Goal: Transaction & Acquisition: Subscribe to service/newsletter

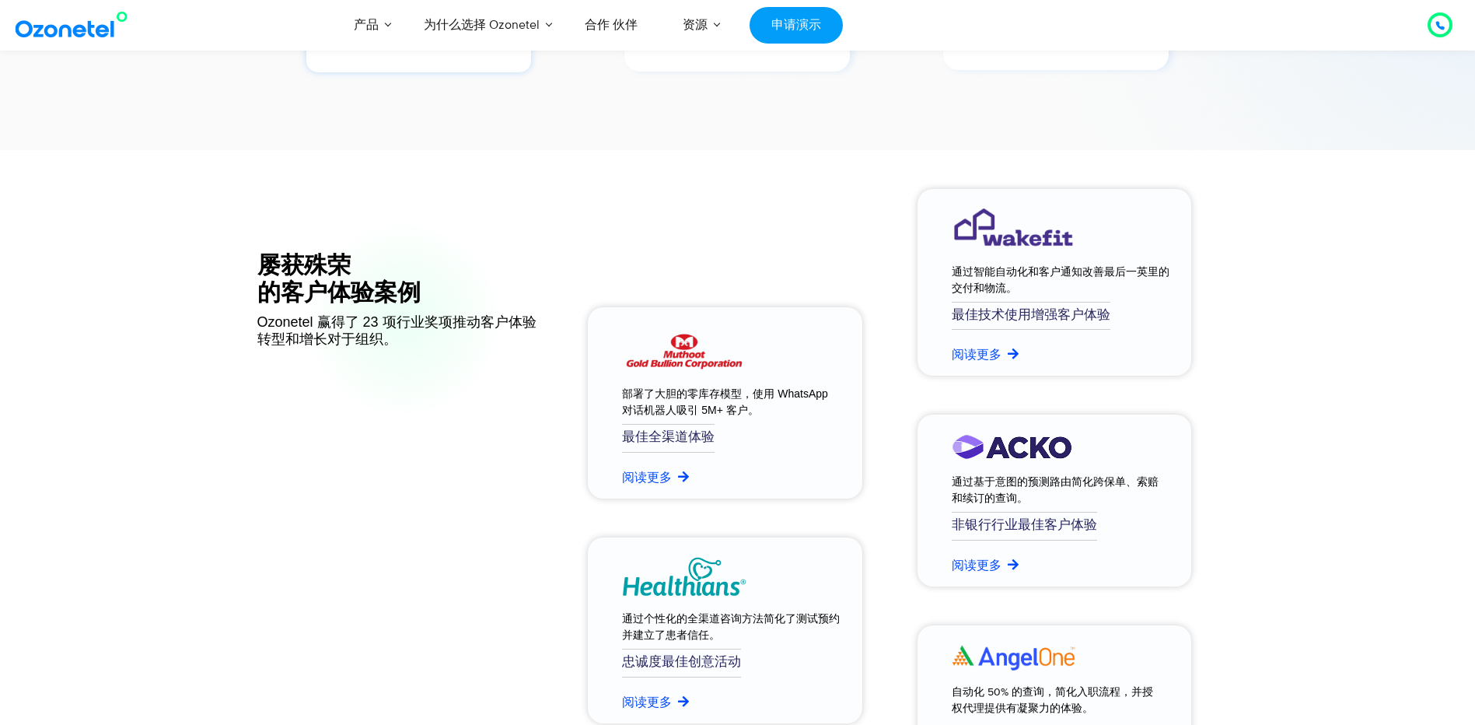
scroll to position [5928, 0]
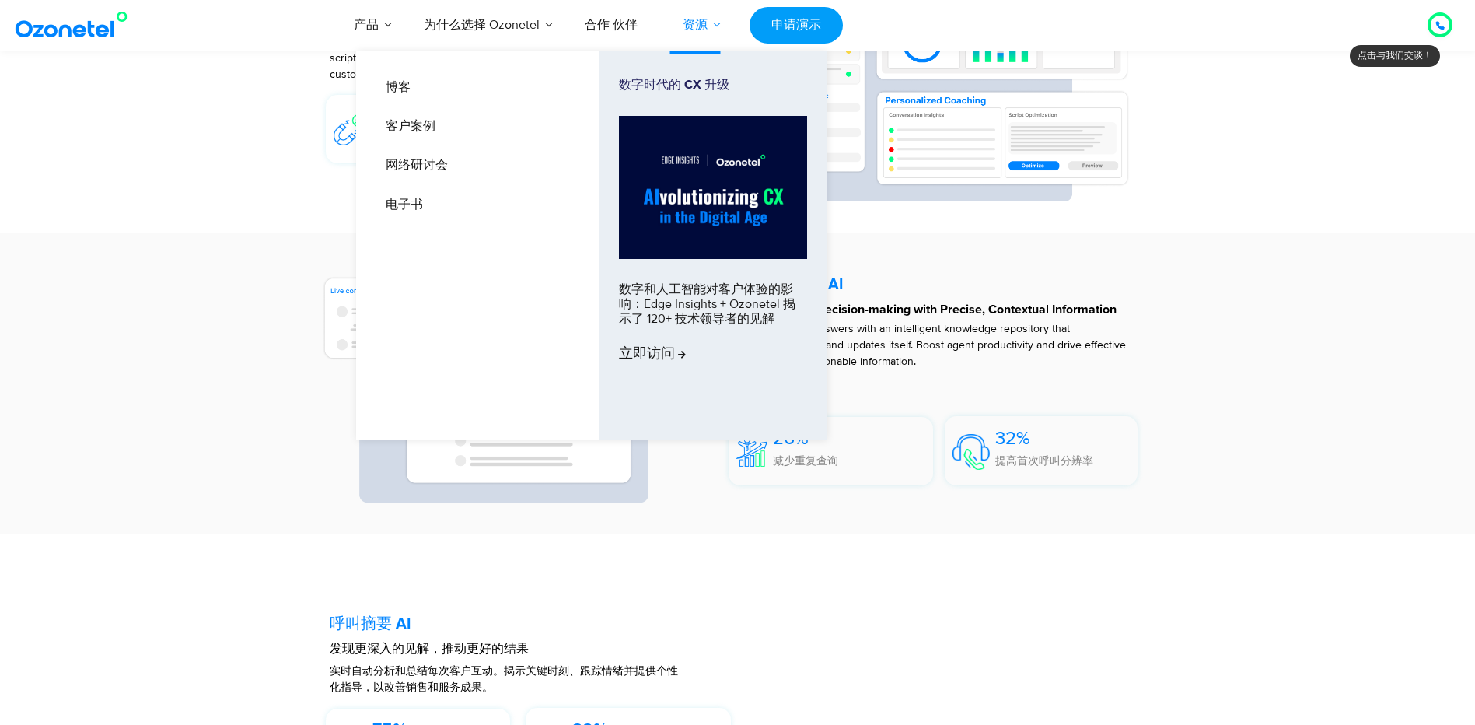
scroll to position [2877, 0]
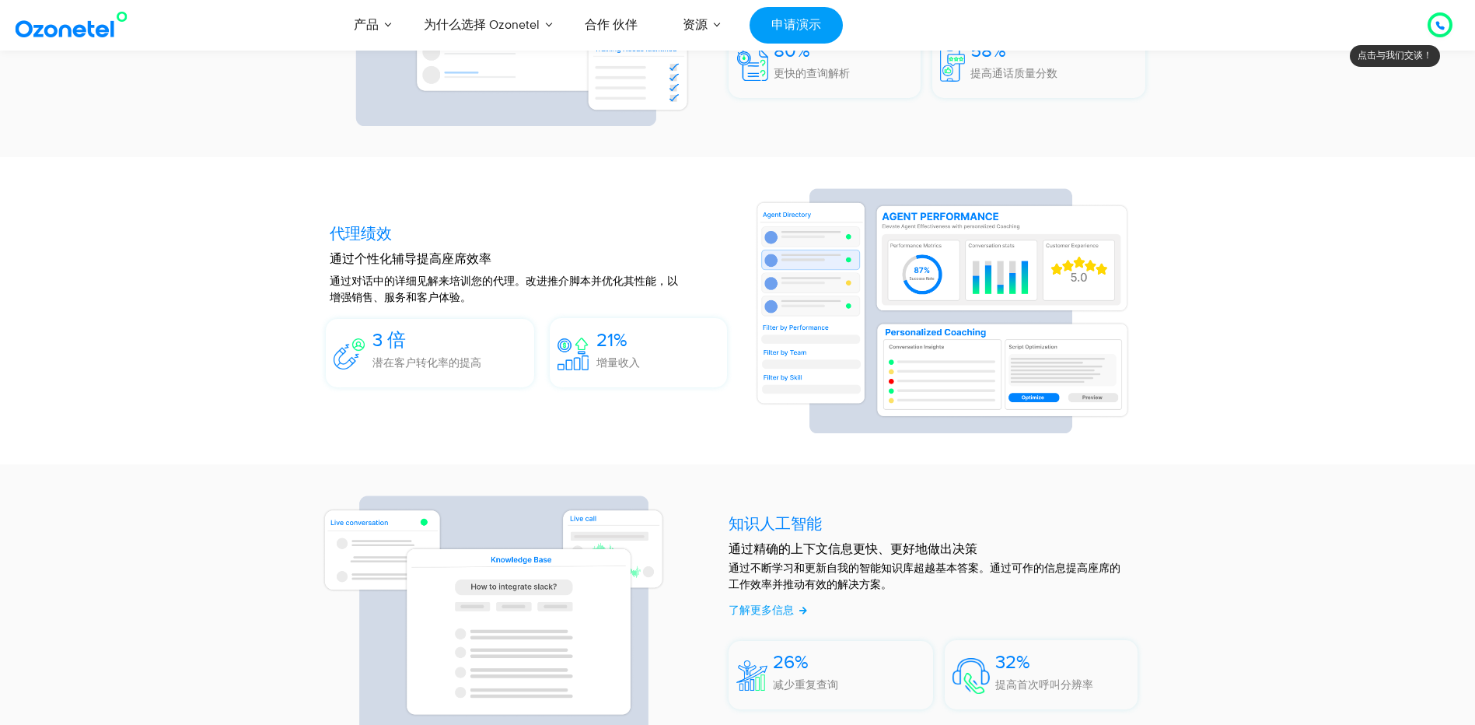
click at [26, 218] on section "代理绩效 通过个性化辅导提高座席效率 通过对话中的详细见解来培训您的代理。改进推介脚本并优化其性能，以增强销售、服务和客户体验。 3 倍 潜在客户转化率的提高…" at bounding box center [737, 310] width 1475 height 307
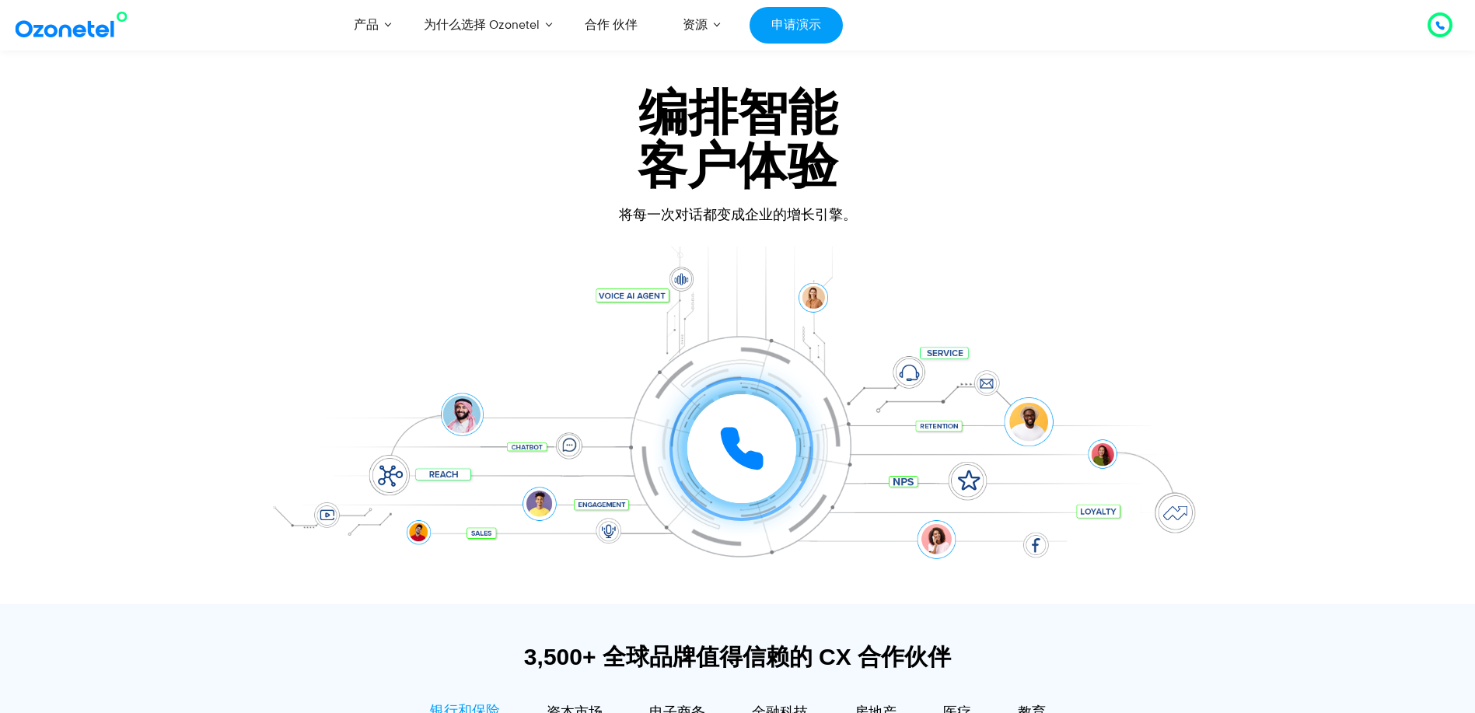
scroll to position [0, 0]
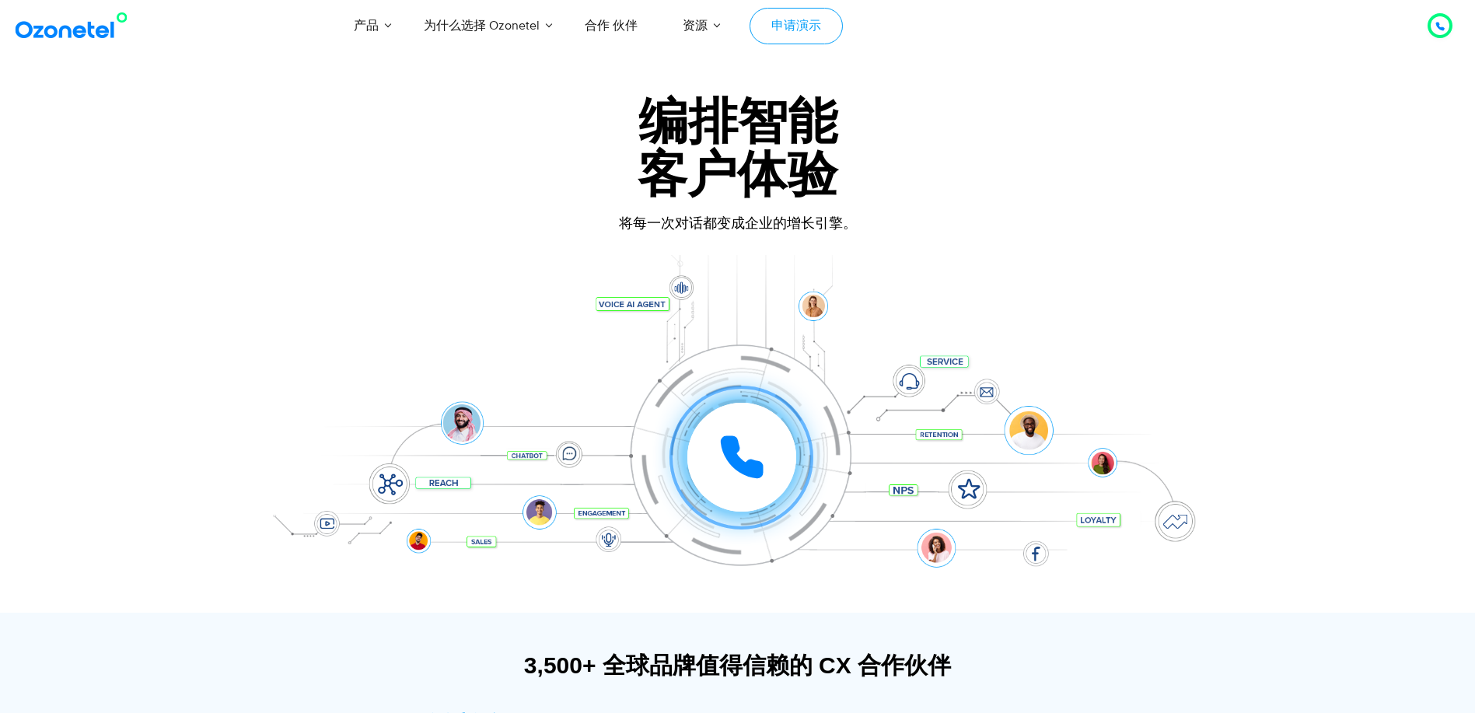
click at [797, 27] on link "申请演示" at bounding box center [795, 26] width 93 height 37
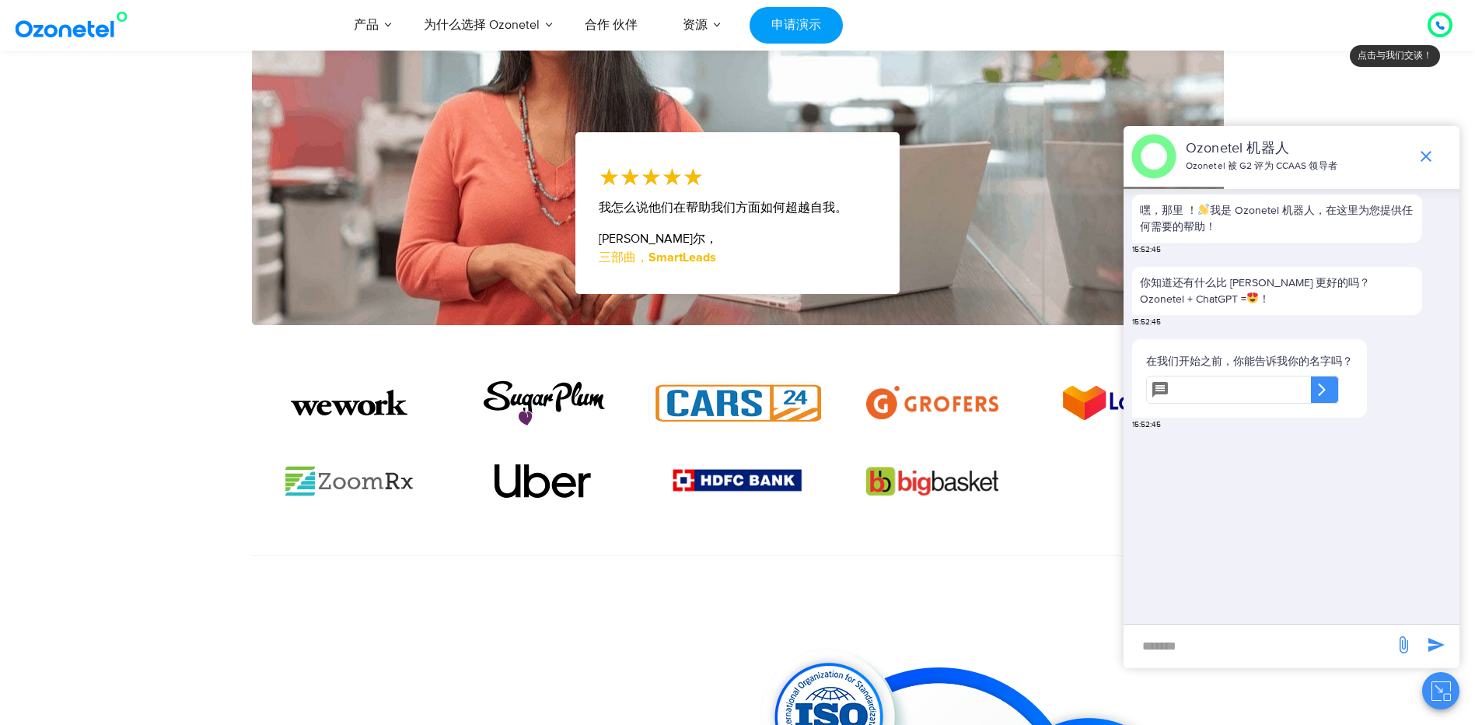
scroll to position [933, 0]
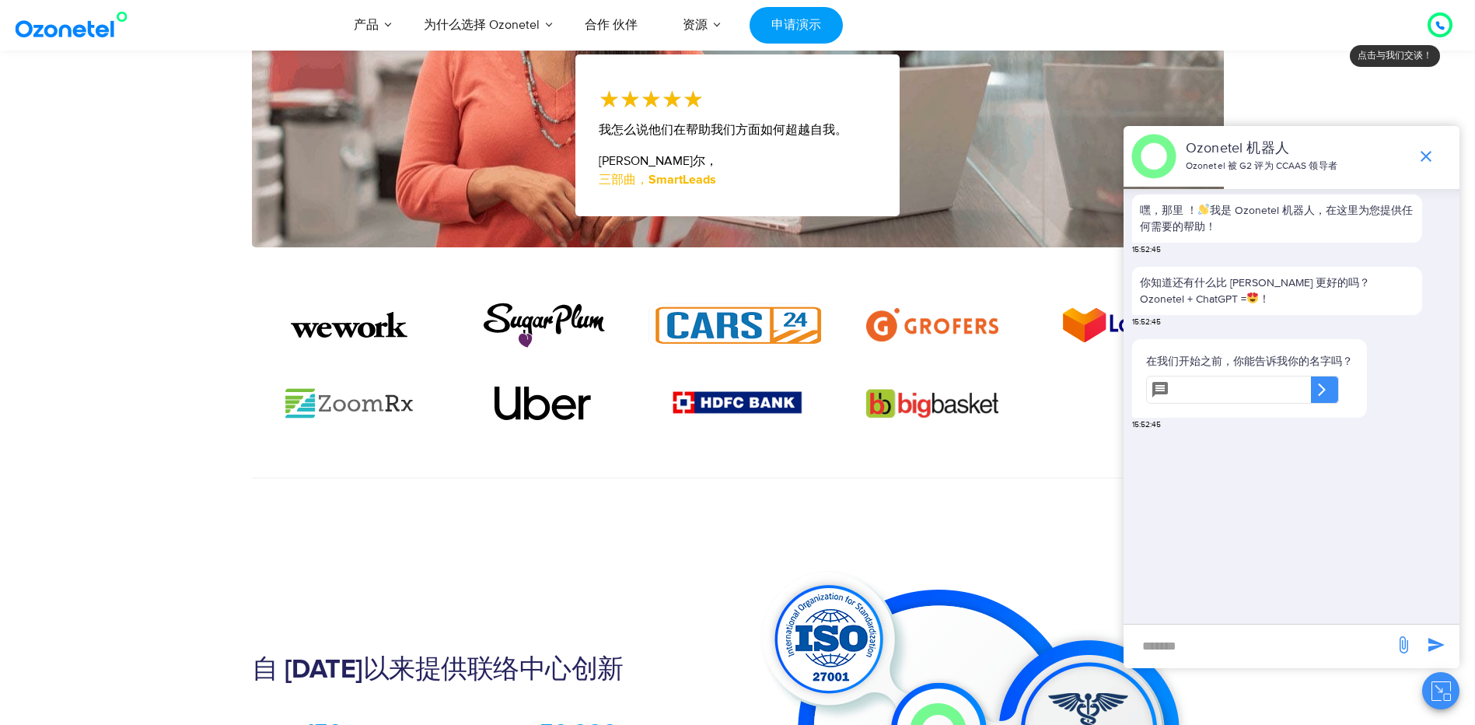
click at [1426, 156] on icon "结束聊天或最小化" at bounding box center [1425, 156] width 11 height 11
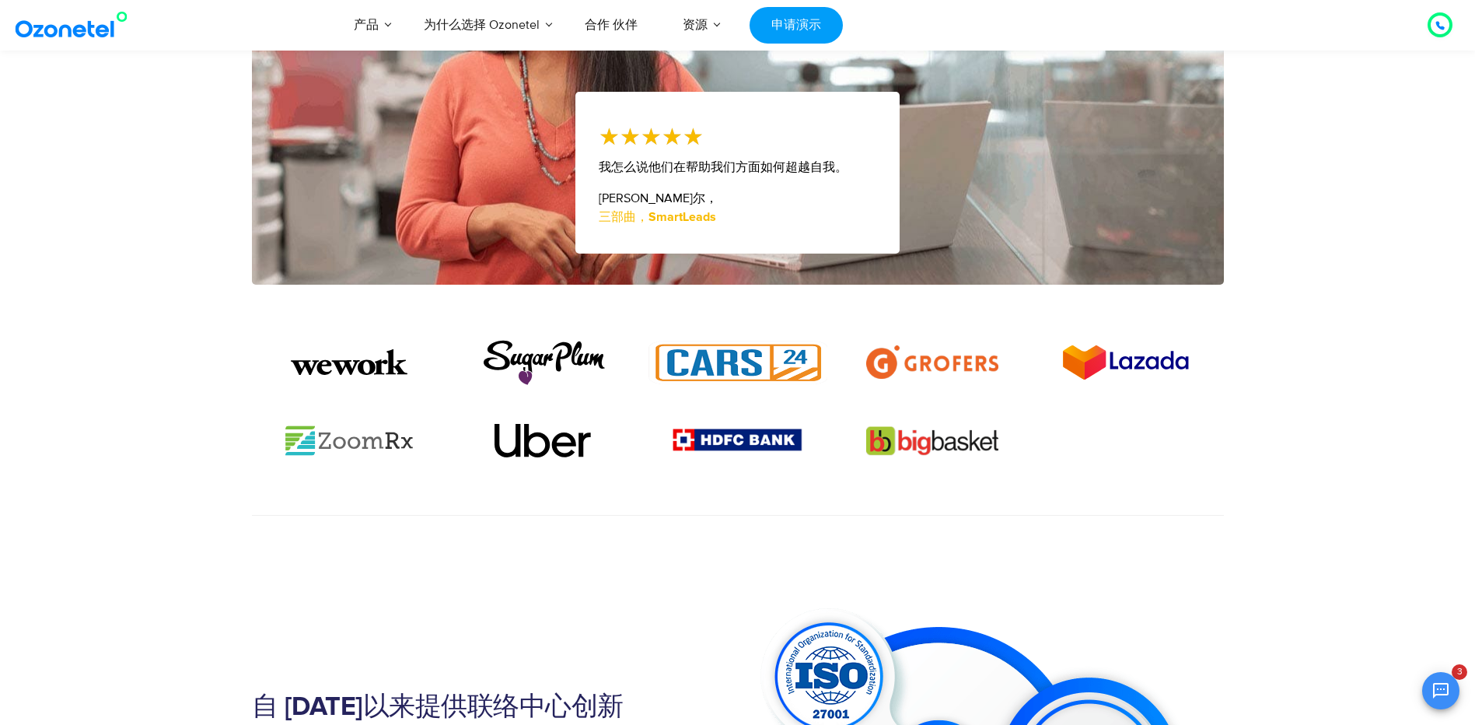
scroll to position [1011, 0]
